Goal: Task Accomplishment & Management: Complete application form

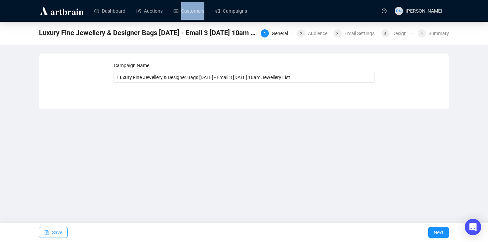
click at [52, 230] on span "Save" at bounding box center [57, 232] width 10 height 19
click at [432, 234] on button "Next" at bounding box center [438, 232] width 21 height 11
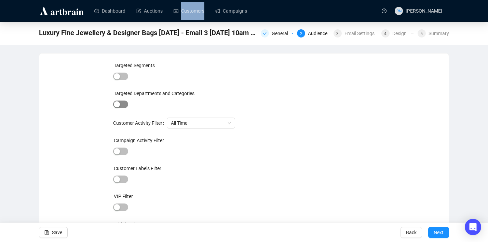
click at [123, 102] on span "button" at bounding box center [120, 105] width 15 height 8
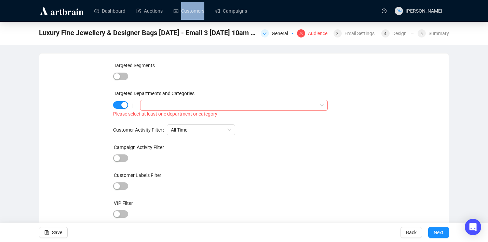
click at [155, 110] on div at bounding box center [230, 106] width 178 height 10
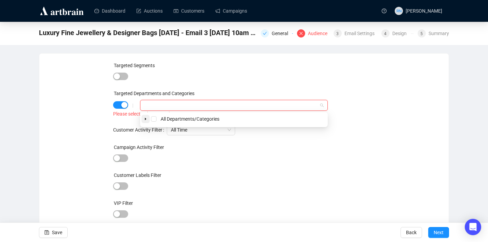
click at [144, 120] on icon "caret-down" at bounding box center [145, 118] width 3 height 3
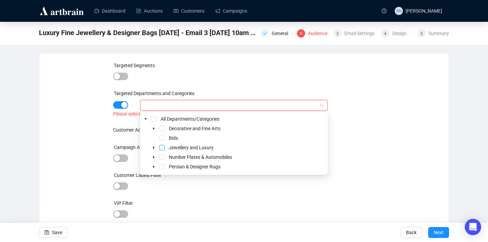
click at [162, 148] on span "Select Jewellery and Luxury" at bounding box center [161, 147] width 5 height 5
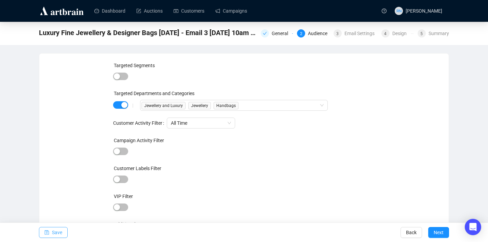
click at [54, 232] on span "Save" at bounding box center [57, 232] width 10 height 19
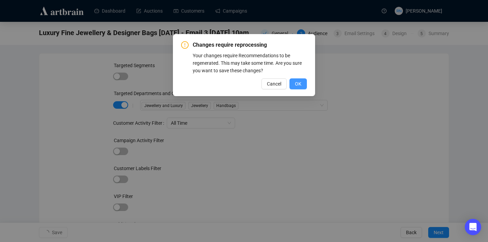
click at [304, 84] on button "OK" at bounding box center [297, 84] width 17 height 11
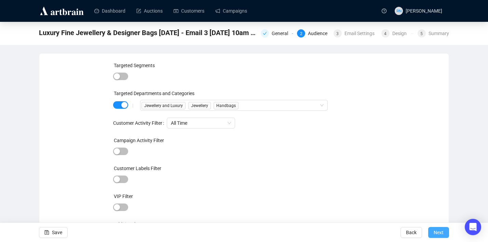
click at [443, 231] on span "Next" at bounding box center [438, 232] width 10 height 19
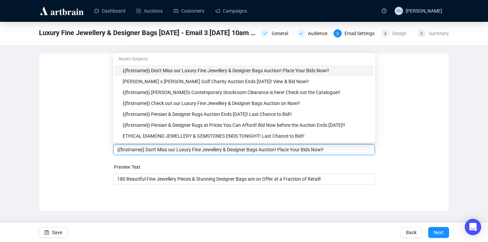
click at [146, 137] on body "Dashboard Auctions Customers Campaigns RN [PERSON_NAME] Luxury Fine Jewellery &…" at bounding box center [244, 121] width 488 height 242
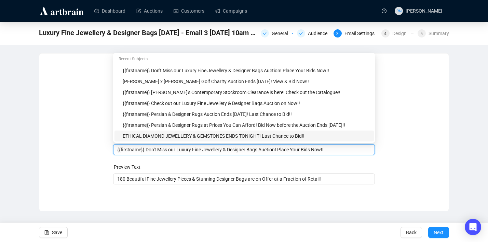
drag, startPoint x: 146, startPoint y: 149, endPoint x: 178, endPoint y: 151, distance: 31.5
click at [178, 151] on input "{{firstname}} Don't Miss our Luxury Fine Jewellery & Designer Bags Auction! Pla…" at bounding box center [244, 150] width 254 height 8
click at [268, 150] on input "{{firstname}} [PERSON_NAME]'s Luxury Fine Jewellery & Designer Bags Auction! Pl…" at bounding box center [244, 150] width 254 height 8
click at [402, 143] on div "Sender Email [EMAIL_ADDRESS][DOMAIN_NAME] Sender Name Ozbid Auctions Subject Me…" at bounding box center [243, 127] width 393 height 131
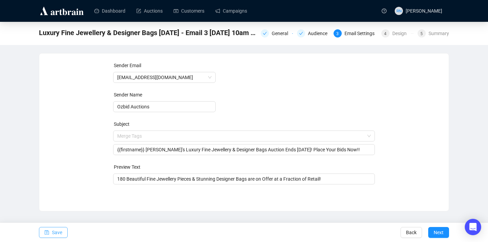
click at [56, 232] on span "Save" at bounding box center [57, 232] width 10 height 19
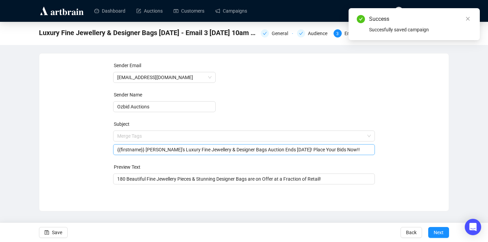
click at [332, 150] on input "{{firstname}} [PERSON_NAME]'s Luxury Fine Jewellery & Designer Bags Auction End…" at bounding box center [244, 150] width 254 height 8
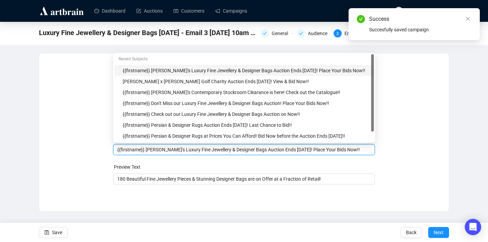
drag, startPoint x: 331, startPoint y: 150, endPoint x: 306, endPoint y: 150, distance: 24.6
click at [306, 150] on input "{{firstname}} [PERSON_NAME]'s Luxury Fine Jewellery & Designer Bags Auction End…" at bounding box center [244, 150] width 254 height 8
click at [315, 151] on input "{{firstname}} [PERSON_NAME]'s Luxury Fine Jewellery & Designer Bags Auction End…" at bounding box center [244, 150] width 254 height 8
type input "{{firstname}} [PERSON_NAME]'s Luxury Fine Jewellery & Designer Bags Auction End…"
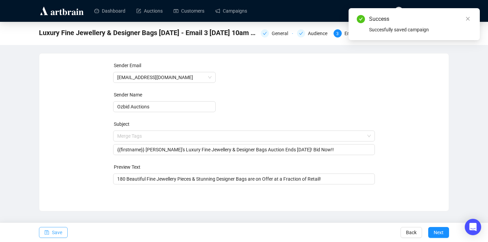
click at [64, 230] on button "Save" at bounding box center [53, 232] width 29 height 11
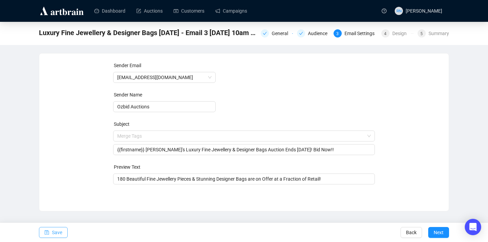
click at [54, 237] on span "Save" at bounding box center [57, 232] width 10 height 19
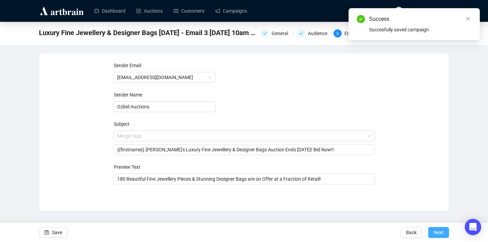
click at [433, 230] on button "Next" at bounding box center [438, 232] width 21 height 11
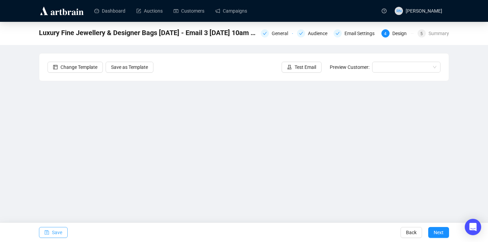
click at [62, 234] on span "Save" at bounding box center [57, 232] width 10 height 19
click at [58, 235] on span "Save" at bounding box center [57, 232] width 10 height 19
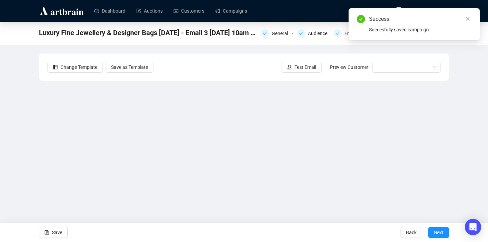
scroll to position [12, 0]
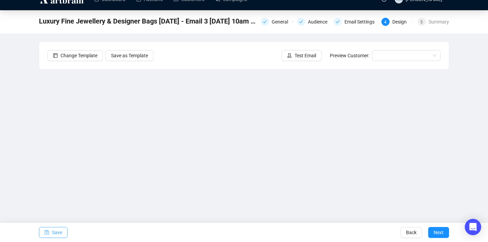
click at [52, 233] on span "Save" at bounding box center [57, 232] width 10 height 19
click at [55, 236] on span "Save" at bounding box center [57, 232] width 10 height 19
click at [53, 236] on span "Save" at bounding box center [57, 232] width 10 height 19
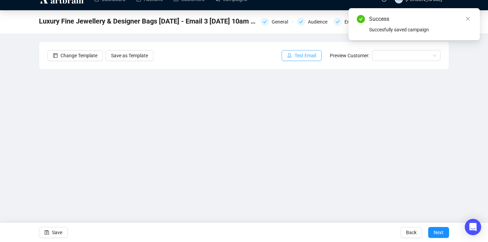
click at [298, 55] on span "Test Email" at bounding box center [305, 56] width 22 height 8
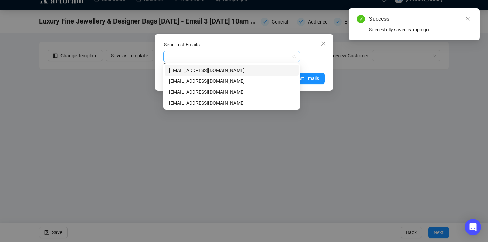
click at [281, 55] on div at bounding box center [228, 57] width 127 height 10
click at [263, 85] on div "[EMAIL_ADDRESS][DOMAIN_NAME]" at bounding box center [232, 82] width 126 height 8
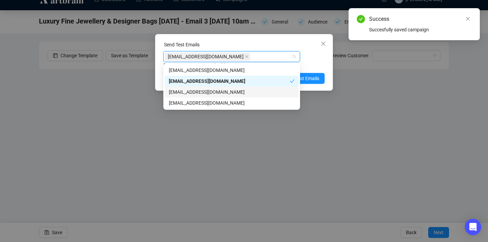
click at [263, 90] on div "[EMAIL_ADDRESS][DOMAIN_NAME]" at bounding box center [232, 92] width 126 height 8
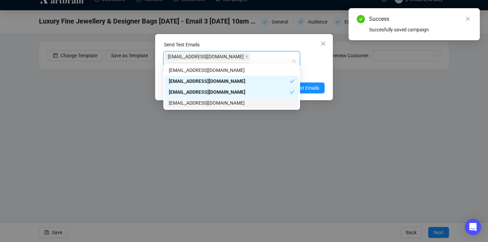
click at [263, 105] on div "[EMAIL_ADDRESS][DOMAIN_NAME]" at bounding box center [232, 103] width 126 height 8
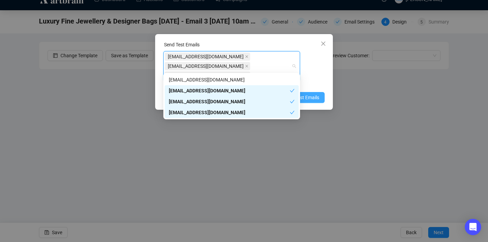
click at [317, 94] on span "Send Test Emails" at bounding box center [301, 98] width 36 height 8
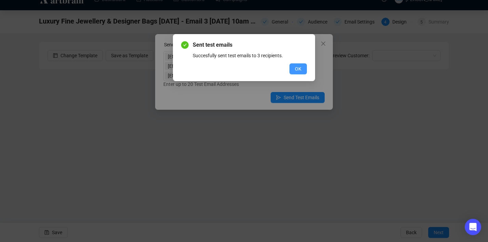
click at [303, 70] on button "OK" at bounding box center [297, 69] width 17 height 11
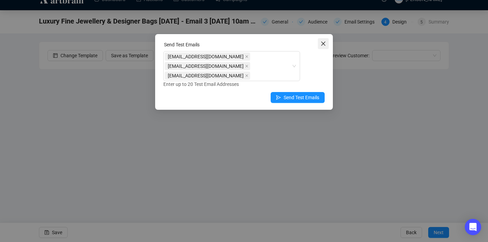
click at [323, 45] on icon "close" at bounding box center [322, 43] width 5 height 5
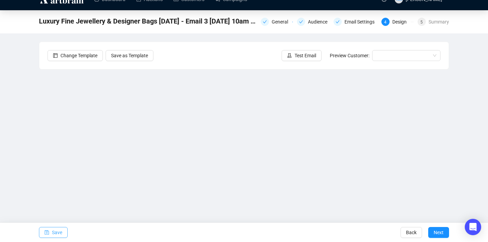
click at [54, 234] on span "Save" at bounding box center [57, 232] width 10 height 19
click at [444, 230] on button "Next" at bounding box center [438, 232] width 21 height 11
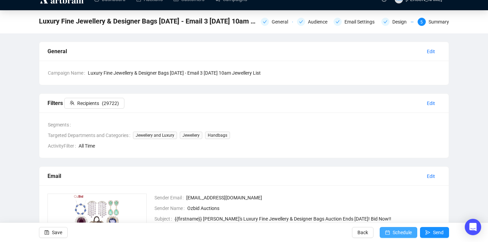
click at [398, 233] on span "Schedule" at bounding box center [401, 232] width 19 height 19
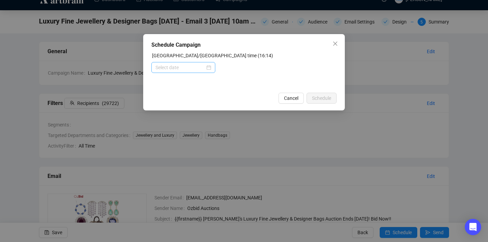
click at [205, 67] on div at bounding box center [183, 68] width 56 height 8
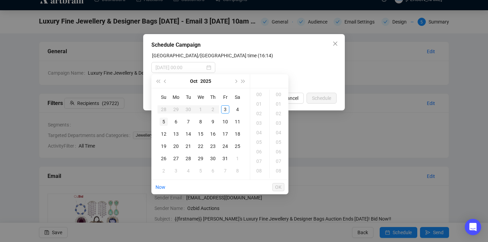
click at [164, 120] on div "5" at bounding box center [163, 122] width 8 height 8
click at [261, 166] on div "10" at bounding box center [259, 165] width 16 height 10
type input "[DATE] 10:00"
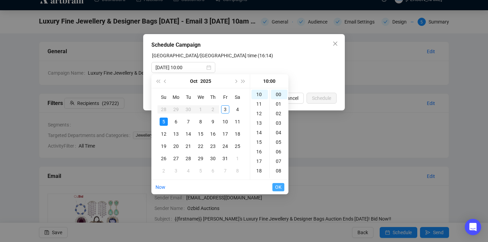
click at [278, 189] on span "OK" at bounding box center [278, 187] width 6 height 13
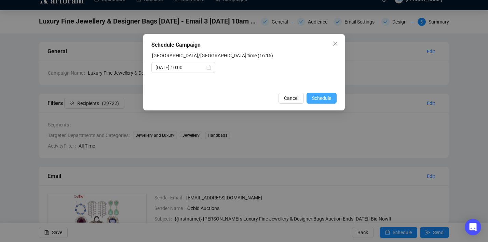
click at [325, 101] on span "Schedule" at bounding box center [321, 99] width 19 height 8
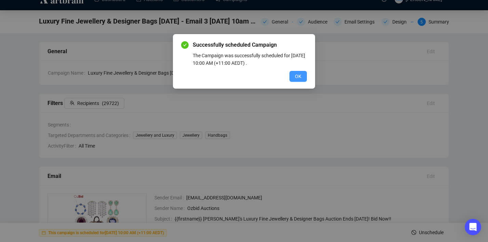
click at [304, 78] on button "OK" at bounding box center [297, 76] width 17 height 11
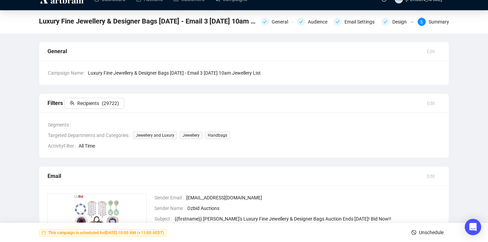
scroll to position [0, 0]
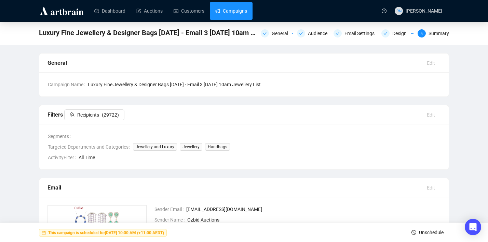
click at [238, 13] on link "Campaigns" at bounding box center [231, 11] width 32 height 18
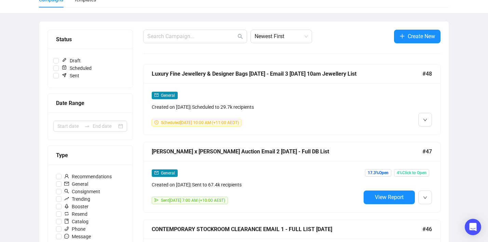
scroll to position [64, 0]
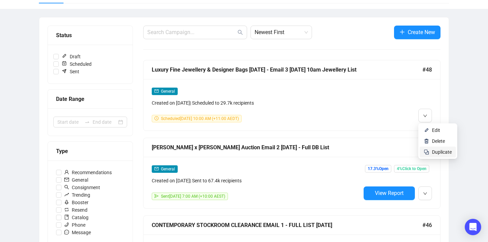
click at [429, 150] on li "Duplicate" at bounding box center [437, 152] width 36 height 11
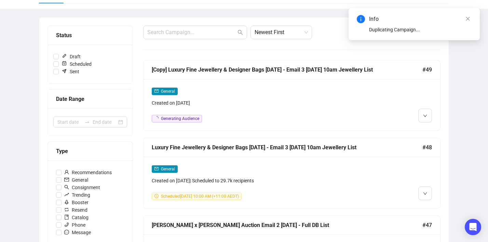
click at [224, 104] on div "Created on [DATE]" at bounding box center [256, 103] width 209 height 8
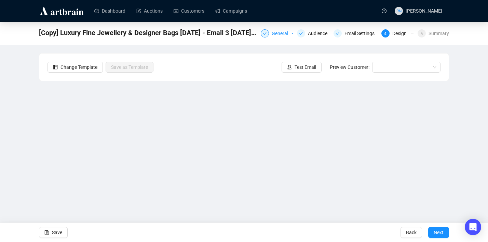
click at [272, 32] on div "General" at bounding box center [281, 33] width 20 height 8
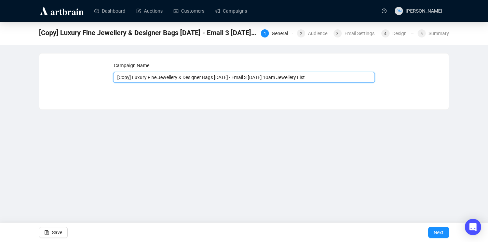
drag, startPoint x: 134, startPoint y: 78, endPoint x: 83, endPoint y: 78, distance: 50.2
click at [83, 78] on div "Campaign Name [Copy] Luxury Fine Jewellery & Designer Bags [DATE] - Email 3 [DA…" at bounding box center [243, 76] width 393 height 29
click at [241, 77] on input "Luxury Fine Jewellery & Designer Bags [DATE] - Email 3 [DATE] 10am Jewellery Li…" at bounding box center [244, 77] width 262 height 11
click at [244, 77] on input "Luxury Fine Jewellery & Designer Bags [DATE] - Email 4 [DATE] 10am Jewellery Li…" at bounding box center [244, 77] width 262 height 11
click at [265, 77] on input "Luxury Fine Jewellery & Designer Bags [DATE] - Email 4 [DATE] 10am Jewellery Li…" at bounding box center [244, 77] width 262 height 11
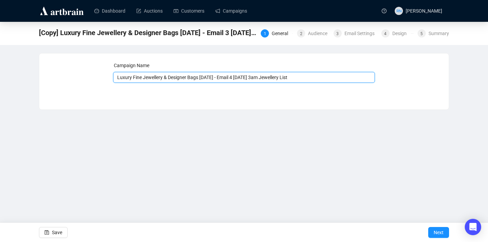
drag, startPoint x: 270, startPoint y: 78, endPoint x: 290, endPoint y: 79, distance: 20.2
click at [290, 79] on input "Luxury Fine Jewellery & Designer Bags [DATE] - Email 4 [DATE] 3am Jewellery List" at bounding box center [244, 77] width 262 height 11
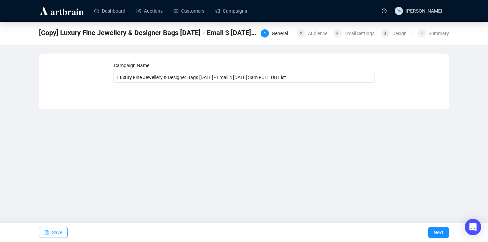
click at [54, 234] on span "Save" at bounding box center [57, 232] width 10 height 19
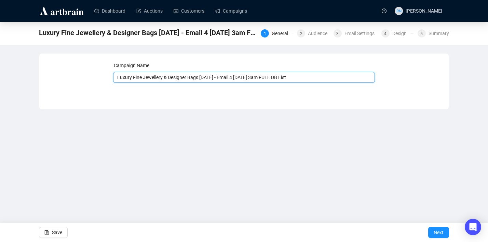
click at [265, 81] on input "Luxury Fine Jewellery & Designer Bags [DATE] - Email 4 [DATE] 3am FULL DB List" at bounding box center [244, 77] width 262 height 11
click at [265, 75] on input "Luxury Fine Jewellery & Designer Bags [DATE] - Email 4 [DATE] 3am FULL DB List" at bounding box center [244, 77] width 262 height 11
type input "Luxury Fine Jewellery & Designer Bags [DATE] - Email 4 [DATE] 3pm FULL DB List"
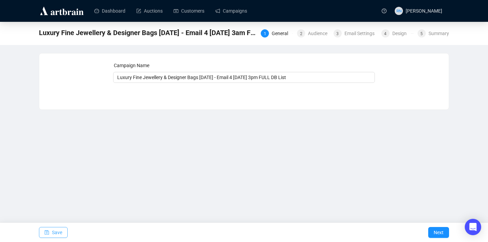
click at [57, 237] on span "Save" at bounding box center [57, 232] width 10 height 19
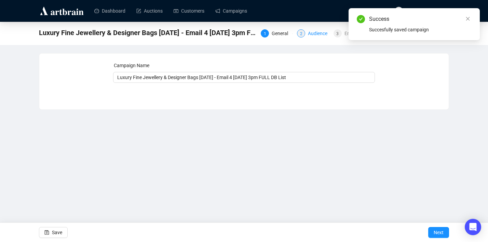
click at [310, 36] on div "Audience" at bounding box center [320, 33] width 24 height 8
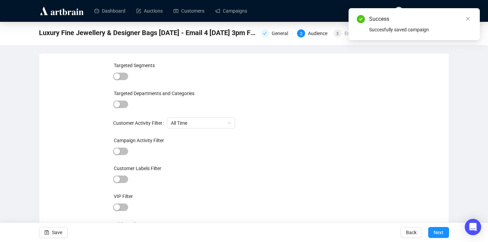
scroll to position [15, 0]
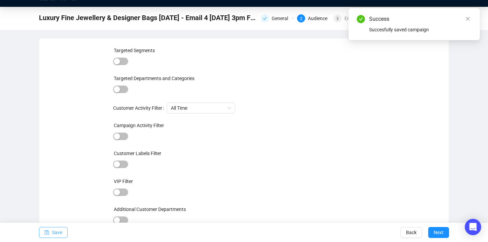
click at [39, 234] on button "Save" at bounding box center [53, 232] width 29 height 11
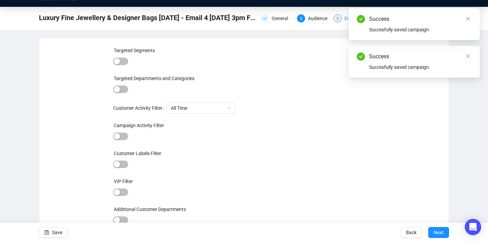
click at [342, 17] on div "3 Email Settings" at bounding box center [355, 18] width 44 height 8
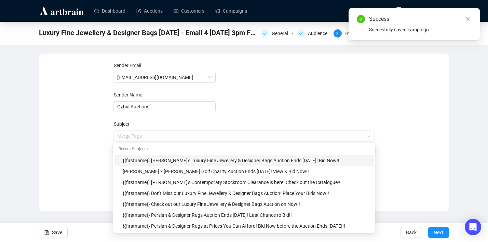
click at [165, 136] on span "Merge Tags {{firstname}} [PERSON_NAME]'s Luxury Fine Jewellery & Designer Bags …" at bounding box center [244, 143] width 262 height 19
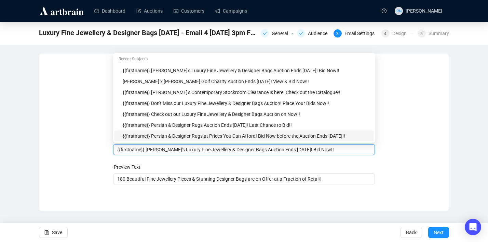
drag, startPoint x: 165, startPoint y: 150, endPoint x: 146, endPoint y: 150, distance: 18.8
click at [146, 150] on input "{{firstname}} [PERSON_NAME]'s Luxury Fine Jewellery & Designer Bags Auction End…" at bounding box center [244, 150] width 254 height 8
click at [282, 151] on input "{{firstname}} Our Luxury Fine Jewellery & Designer Bags Auction Ends [DATE]! Bi…" at bounding box center [244, 150] width 254 height 8
drag, startPoint x: 313, startPoint y: 151, endPoint x: 297, endPoint y: 151, distance: 16.7
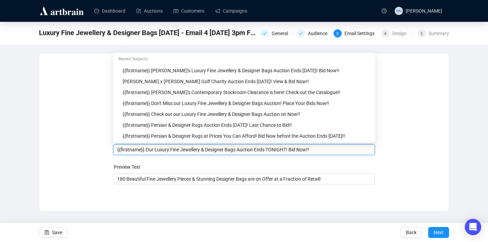
click at [297, 151] on input "{{firstname}} Our Luxury Fine Jewellery & Designer Bags Auction Ends TONIGHT! B…" at bounding box center [244, 150] width 254 height 8
drag, startPoint x: 294, startPoint y: 151, endPoint x: 277, endPoint y: 151, distance: 16.7
click at [277, 151] on input "{{firstname}} Our Luxury Fine Jewellery & Designer Bags Auction Ends TONIGHT! L…" at bounding box center [244, 150] width 254 height 8
type input "{{firstname}} Our Luxury Fine Jewellery & Designer Bags Auction Ends Tonight! L…"
click at [57, 230] on span "Save" at bounding box center [57, 232] width 10 height 19
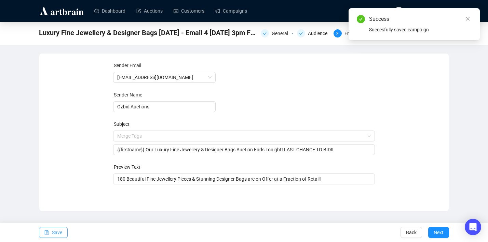
click at [61, 235] on span "Save" at bounding box center [57, 232] width 10 height 19
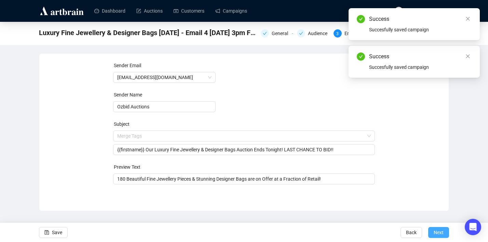
click at [444, 230] on button "Next" at bounding box center [438, 232] width 21 height 11
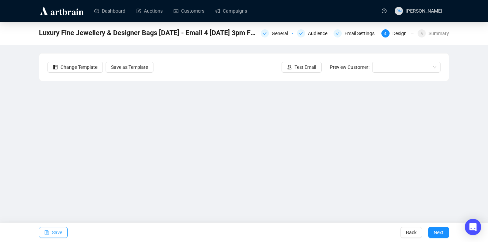
click at [66, 227] on button "Save" at bounding box center [53, 232] width 29 height 11
click at [59, 232] on span "Save" at bounding box center [57, 232] width 10 height 19
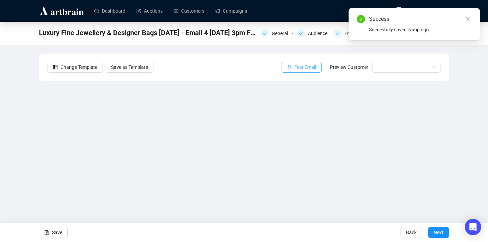
click at [301, 70] on span "Test Email" at bounding box center [305, 68] width 22 height 8
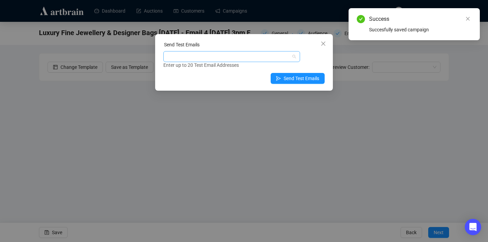
click at [279, 57] on div at bounding box center [228, 57] width 127 height 10
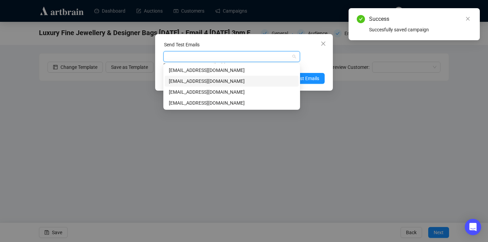
click at [270, 82] on div "[EMAIL_ADDRESS][DOMAIN_NAME]" at bounding box center [232, 82] width 126 height 8
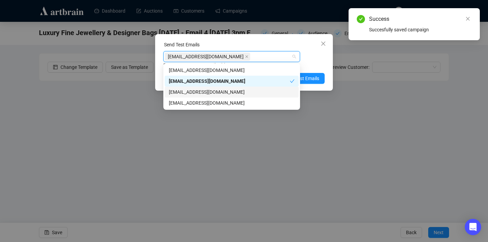
click at [270, 91] on div "[EMAIL_ADDRESS][DOMAIN_NAME]" at bounding box center [232, 92] width 126 height 8
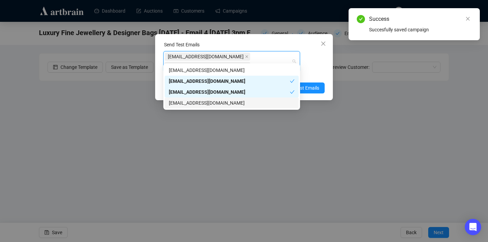
click at [270, 100] on div "[EMAIL_ADDRESS][DOMAIN_NAME]" at bounding box center [232, 103] width 126 height 8
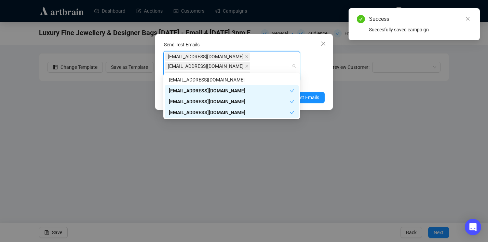
click at [318, 98] on div "Send Test Emails [EMAIL_ADDRESS][DOMAIN_NAME] [EMAIL_ADDRESS][DOMAIN_NAME] [EMA…" at bounding box center [244, 72] width 178 height 76
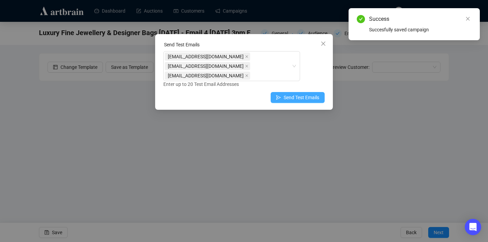
click at [316, 94] on span "Send Test Emails" at bounding box center [301, 98] width 36 height 8
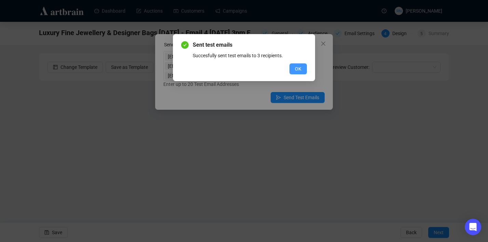
click at [296, 69] on span "OK" at bounding box center [298, 69] width 6 height 8
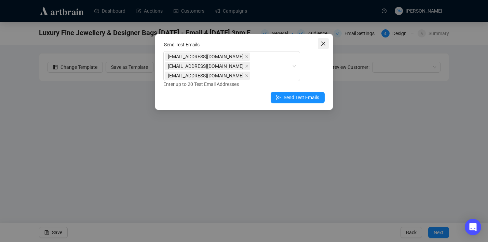
click at [322, 43] on icon "close" at bounding box center [323, 44] width 4 height 4
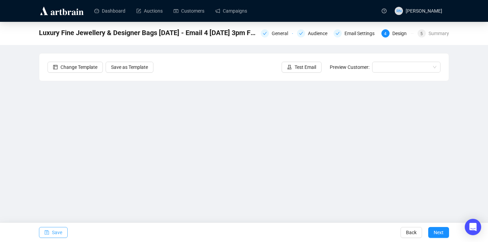
click at [57, 232] on span "Save" at bounding box center [57, 232] width 10 height 19
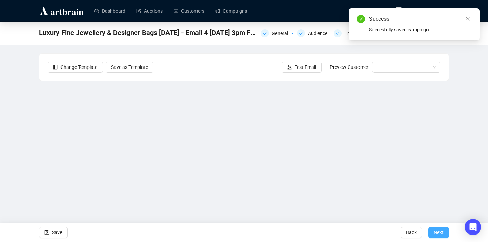
click at [437, 236] on span "Next" at bounding box center [438, 232] width 10 height 19
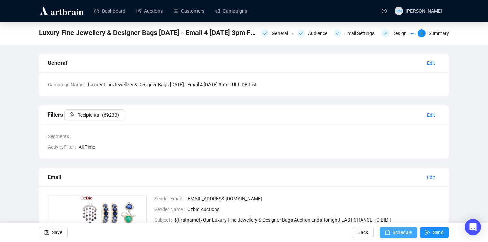
click at [398, 233] on span "Schedule" at bounding box center [401, 232] width 19 height 19
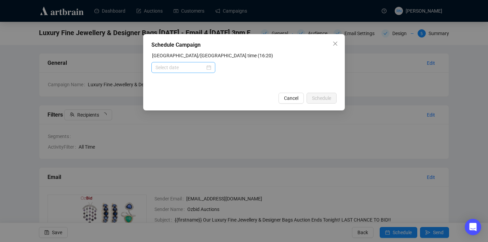
click at [206, 65] on div at bounding box center [183, 68] width 56 height 8
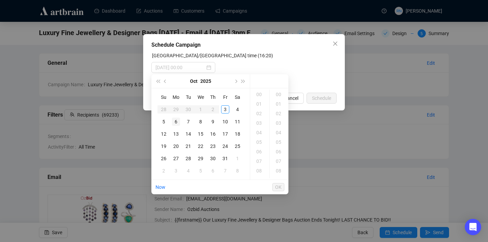
click at [174, 121] on div "6" at bounding box center [176, 122] width 8 height 8
click at [260, 140] on div "15" at bounding box center [259, 141] width 16 height 10
type input "[DATE] 15:00"
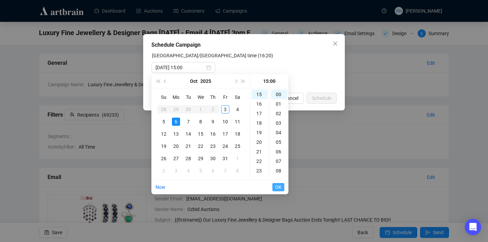
click at [279, 186] on span "OK" at bounding box center [278, 187] width 6 height 13
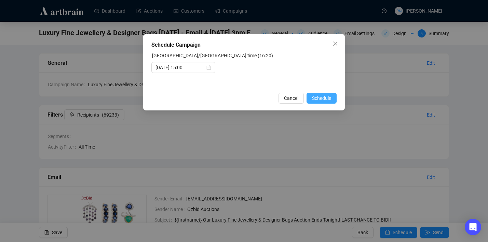
click at [321, 98] on span "Schedule" at bounding box center [321, 99] width 19 height 8
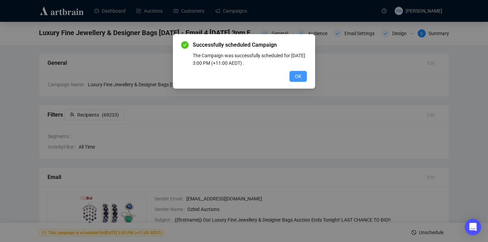
click at [296, 78] on span "OK" at bounding box center [298, 77] width 6 height 8
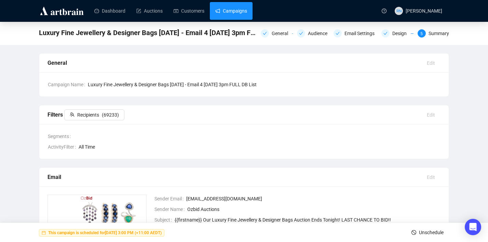
click at [226, 13] on link "Campaigns" at bounding box center [231, 11] width 32 height 18
